Goal: Task Accomplishment & Management: Manage account settings

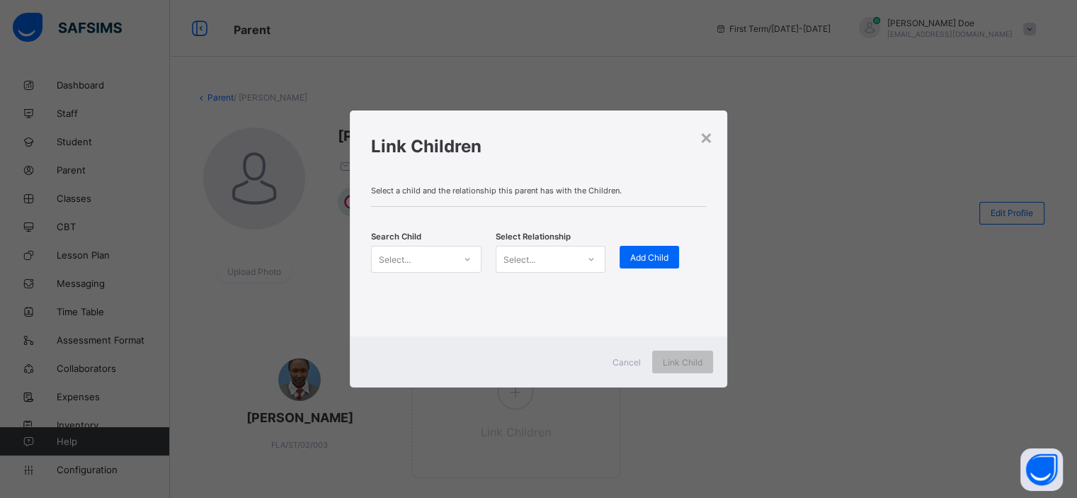
click at [627, 360] on span "Cancel" at bounding box center [626, 362] width 28 height 11
click at [556, 331] on div "Guardian" at bounding box center [556, 334] width 110 height 22
click at [650, 262] on div "Add Child" at bounding box center [655, 257] width 59 height 23
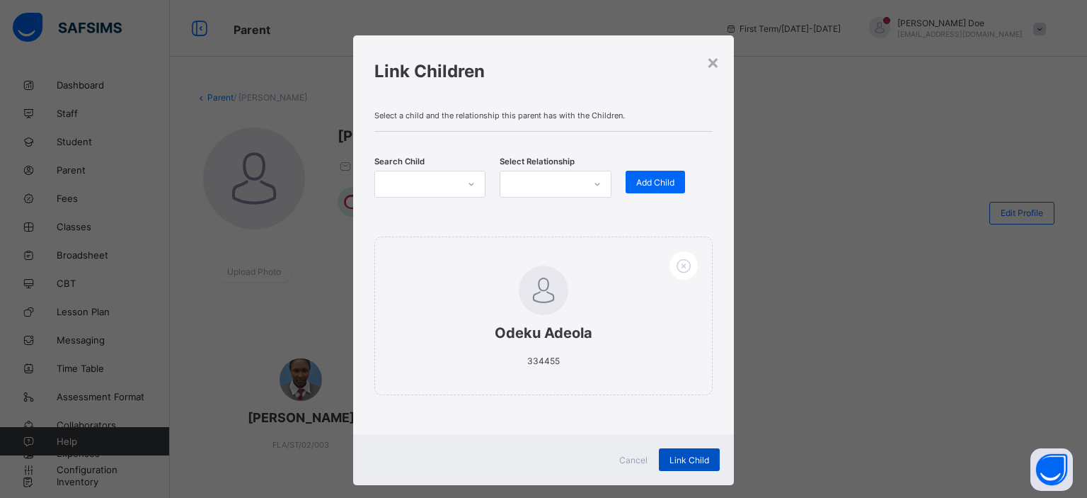
click at [683, 452] on div "Link Child" at bounding box center [689, 459] width 61 height 23
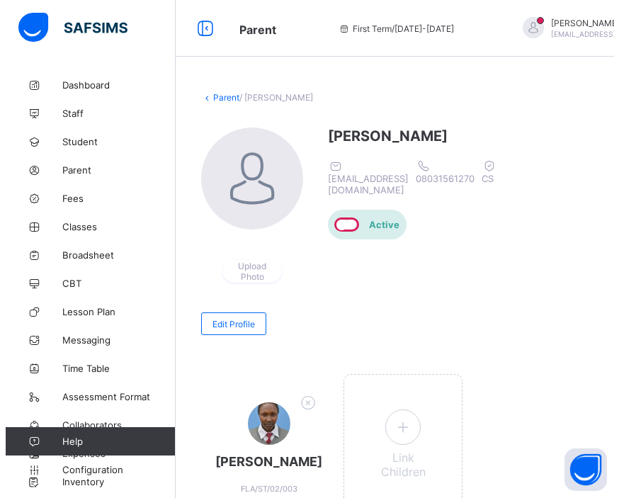
scroll to position [112, 0]
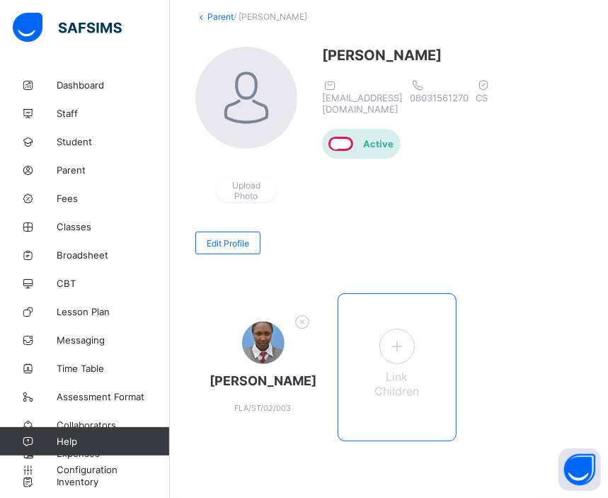
click at [390, 335] on icon at bounding box center [396, 346] width 25 height 22
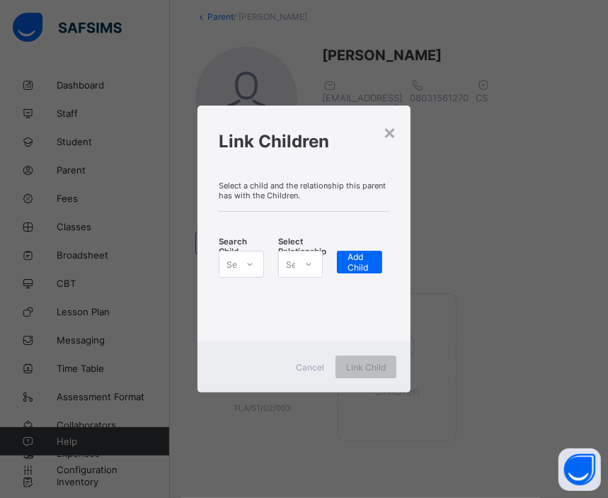
click at [246, 273] on div at bounding box center [250, 264] width 24 height 23
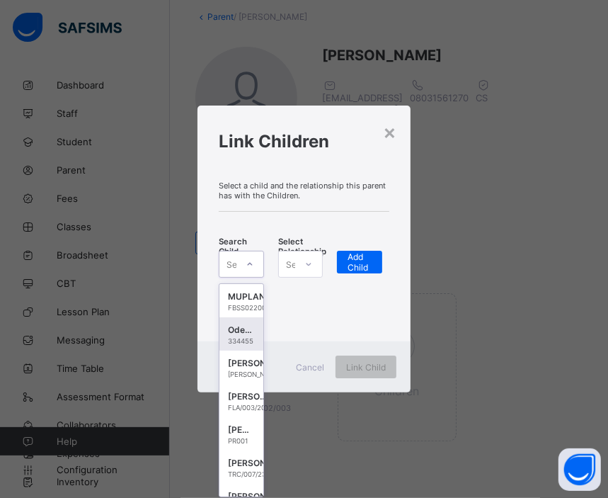
click at [241, 332] on div "Odeku Adeola" at bounding box center [241, 330] width 27 height 14
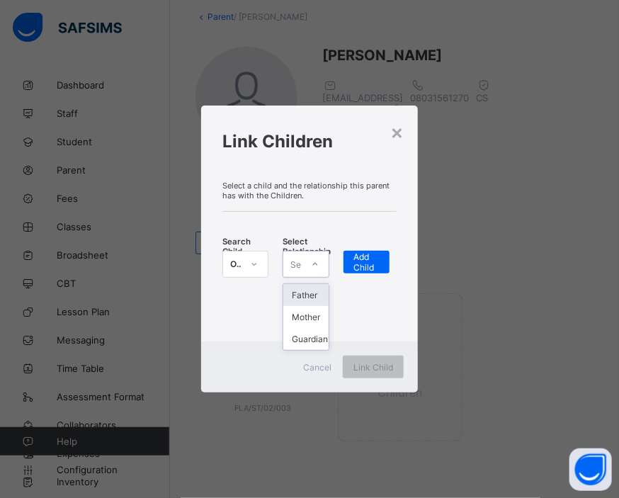
click at [311, 265] on icon at bounding box center [315, 264] width 8 height 14
click at [306, 331] on div "Guardian" at bounding box center [305, 339] width 45 height 22
click at [367, 264] on span "Add Child" at bounding box center [366, 261] width 25 height 21
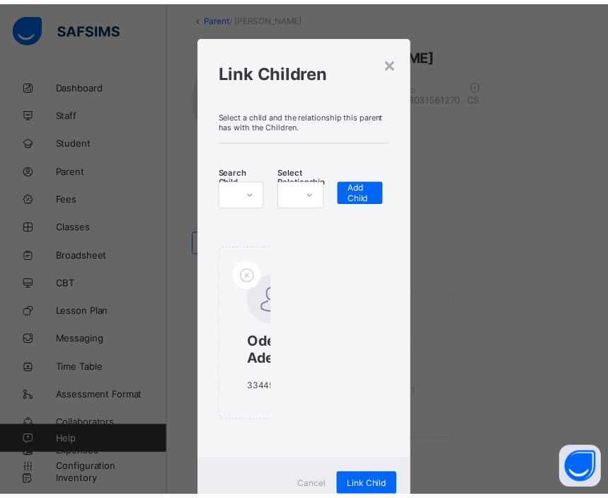
scroll to position [58, 0]
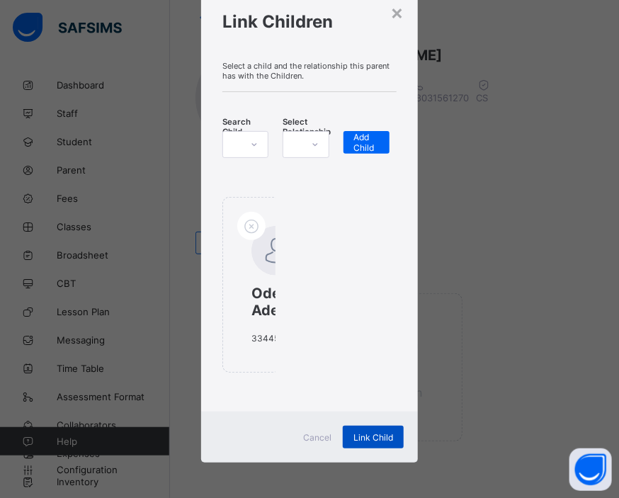
click at [370, 433] on span "Link Child" at bounding box center [373, 437] width 40 height 11
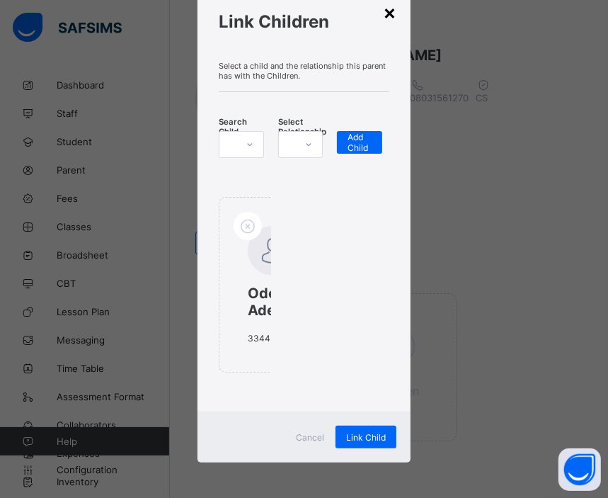
click at [389, 12] on div "×" at bounding box center [389, 12] width 13 height 24
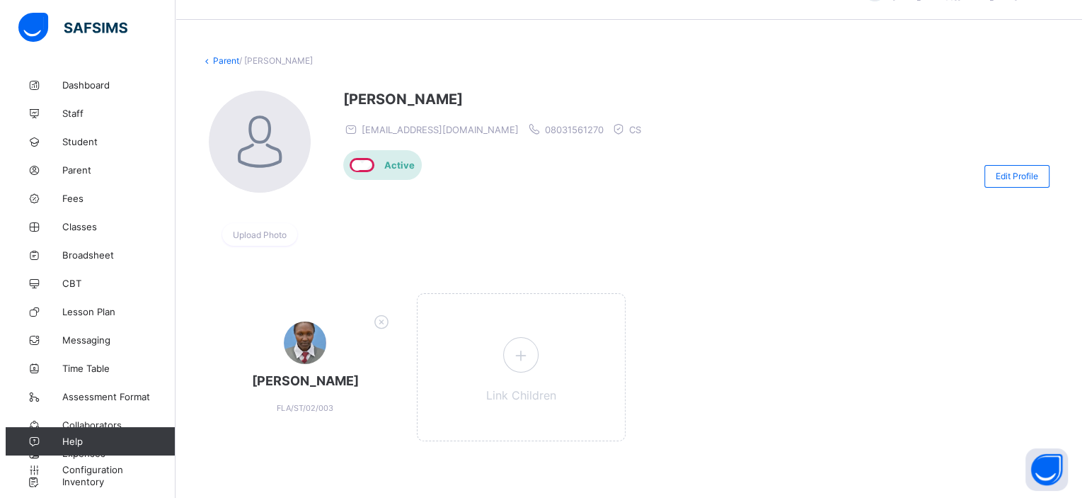
scroll to position [0, 0]
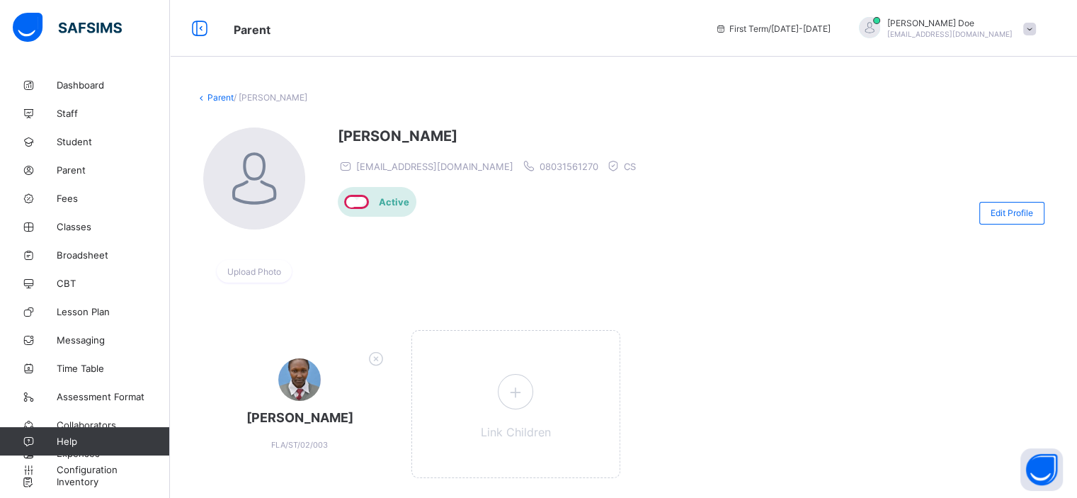
click at [607, 28] on span at bounding box center [1029, 29] width 13 height 13
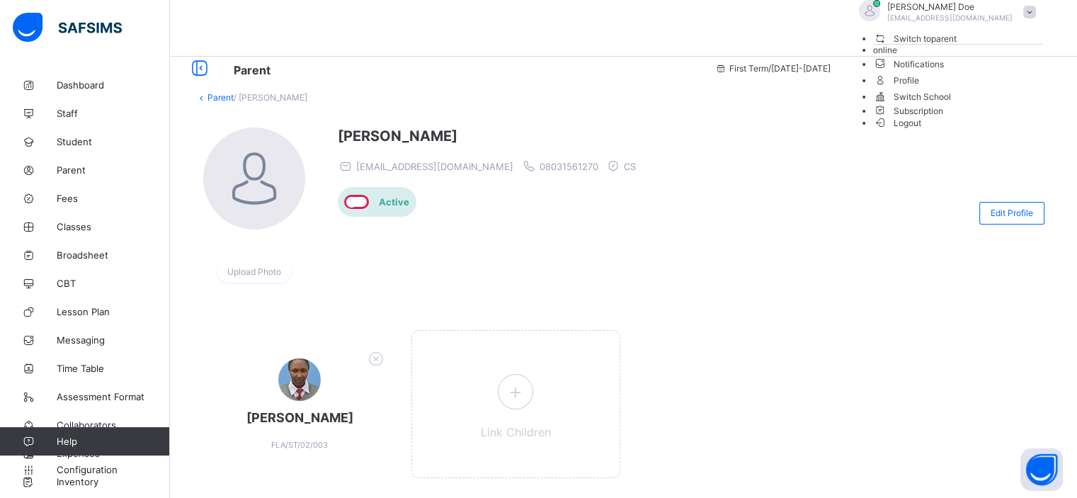
click at [607, 130] on span "Logout" at bounding box center [897, 122] width 49 height 15
